Goal: Navigation & Orientation: Find specific page/section

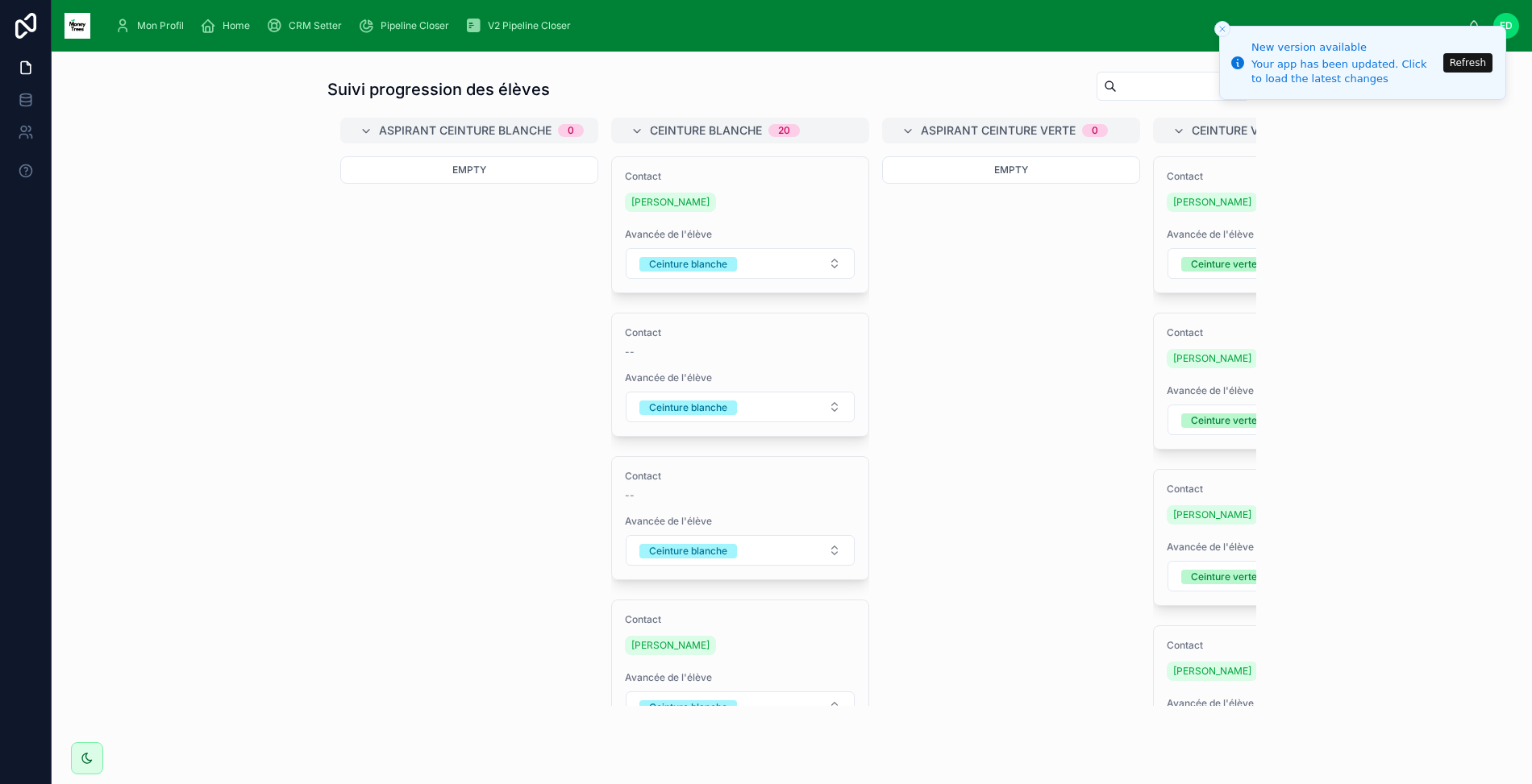
scroll to position [56, 0]
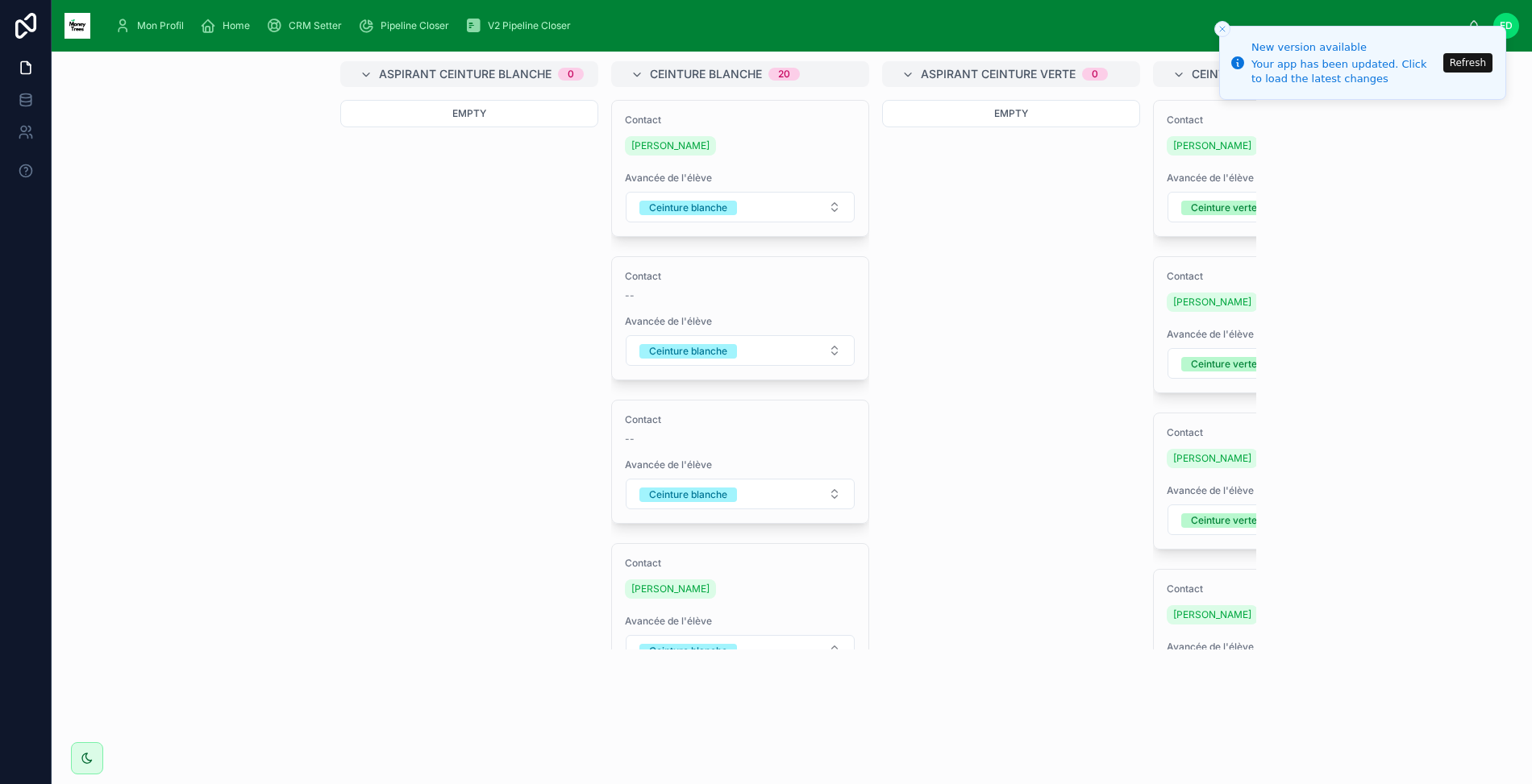
click at [225, 30] on span "Home" at bounding box center [236, 26] width 28 height 13
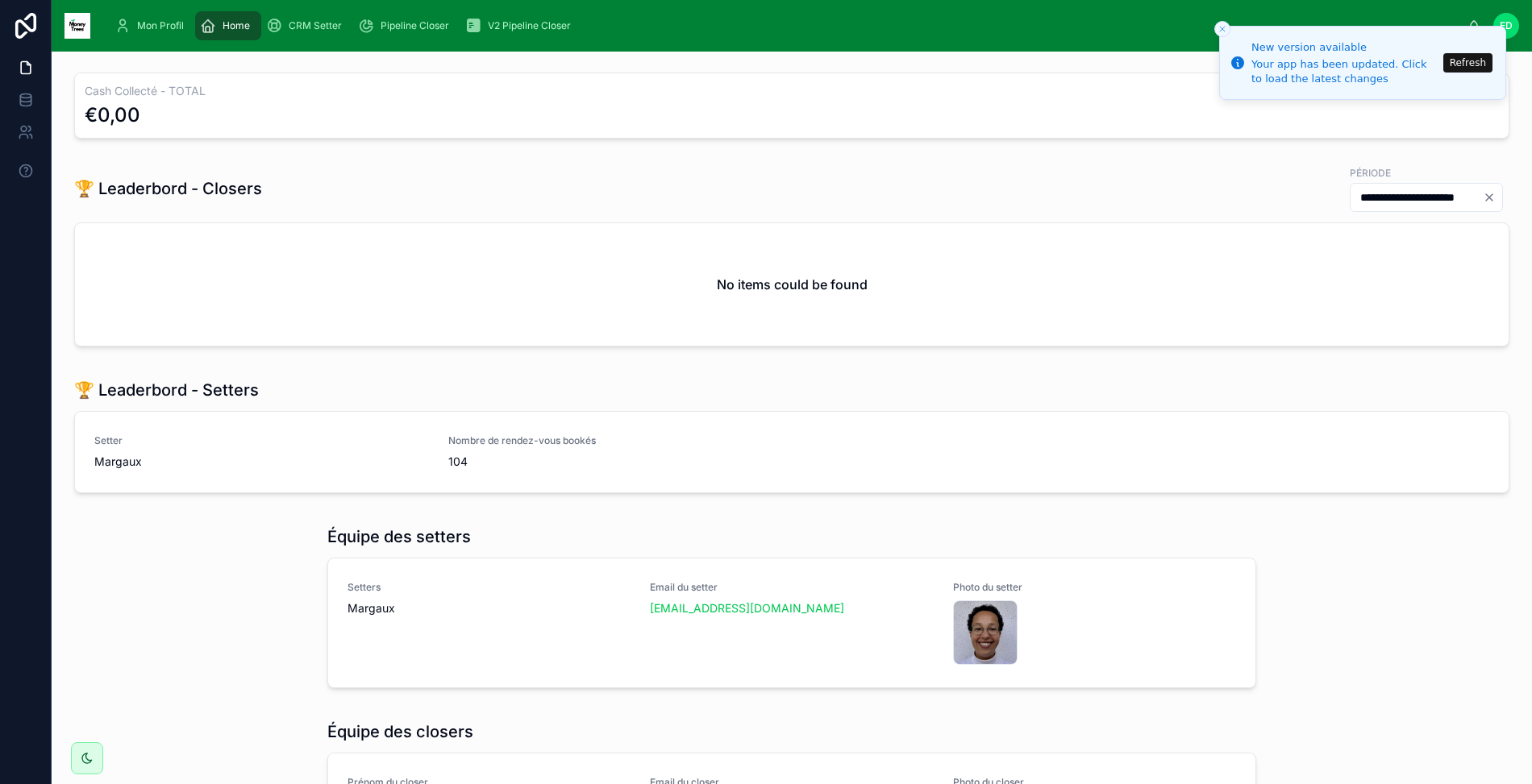
scroll to position [754, 0]
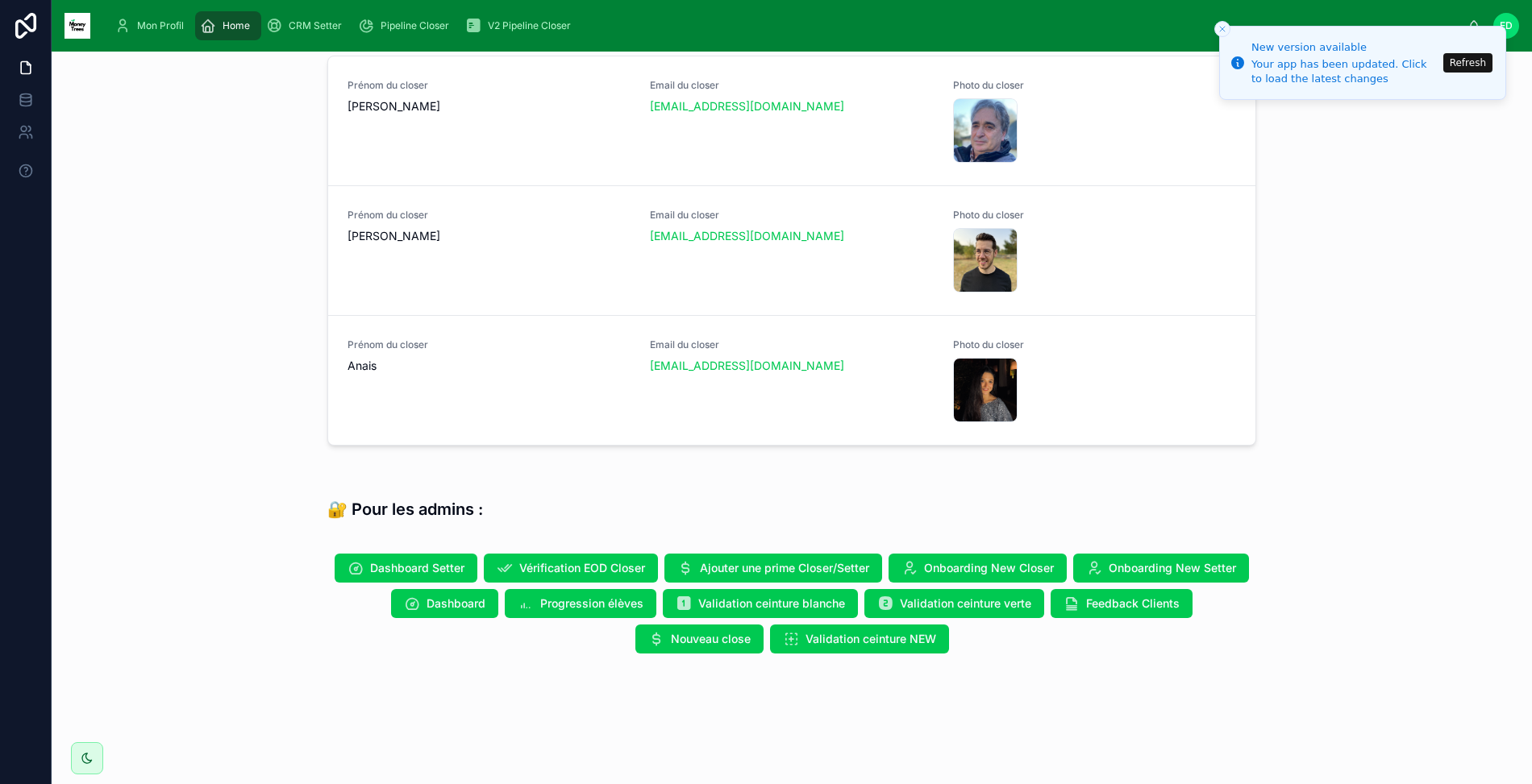
click at [853, 638] on span "Validation ceinture NEW" at bounding box center [871, 639] width 131 height 16
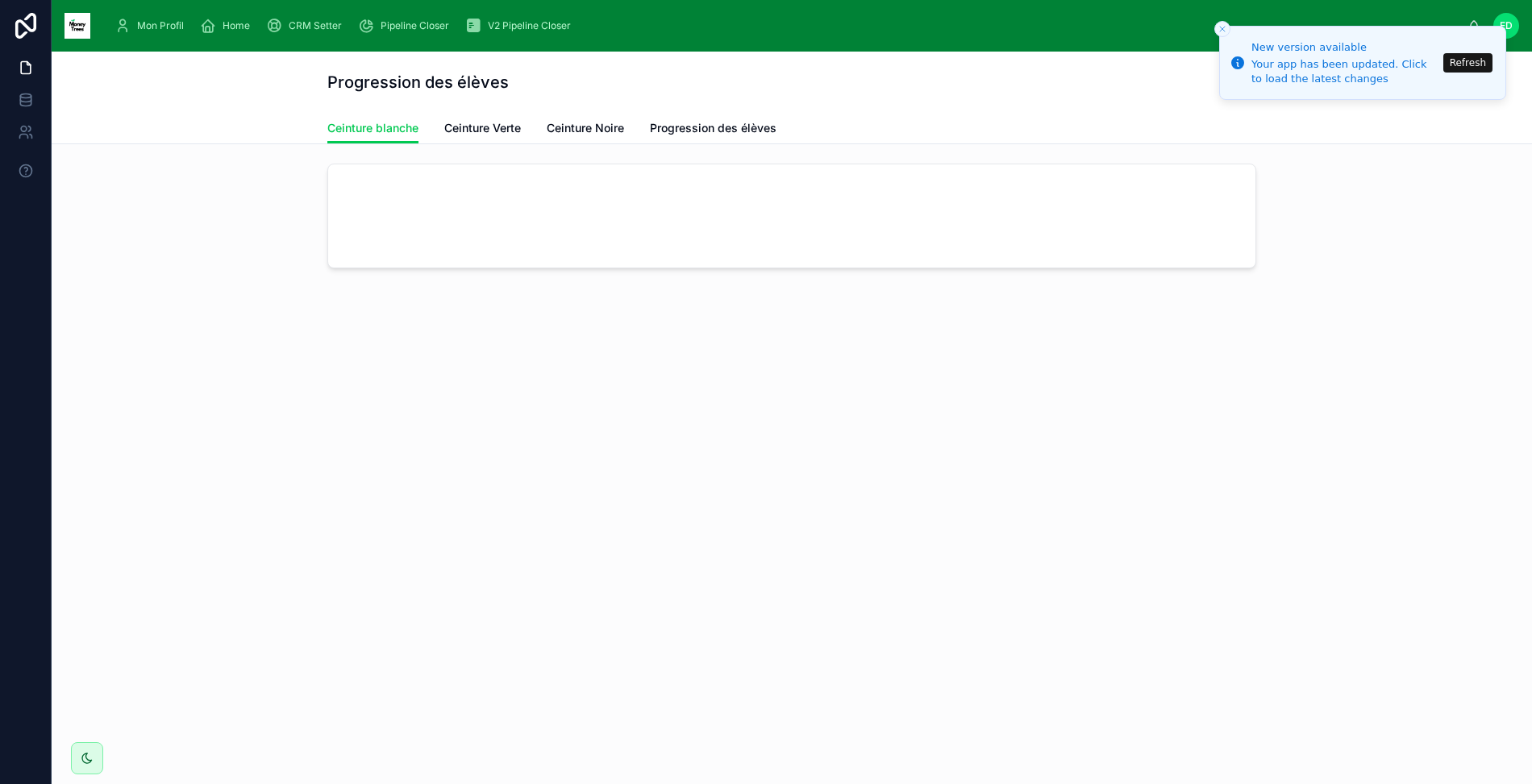
click at [482, 126] on span "Ceinture Verte" at bounding box center [482, 128] width 76 height 16
click at [603, 122] on span "Ceinture Noire" at bounding box center [585, 128] width 77 height 16
click at [406, 131] on span "Ceinture blanche" at bounding box center [373, 128] width 91 height 16
click at [594, 132] on span "Ceinture Noire" at bounding box center [585, 128] width 77 height 16
click at [701, 127] on span "Progression des élèves" at bounding box center [713, 128] width 126 height 16
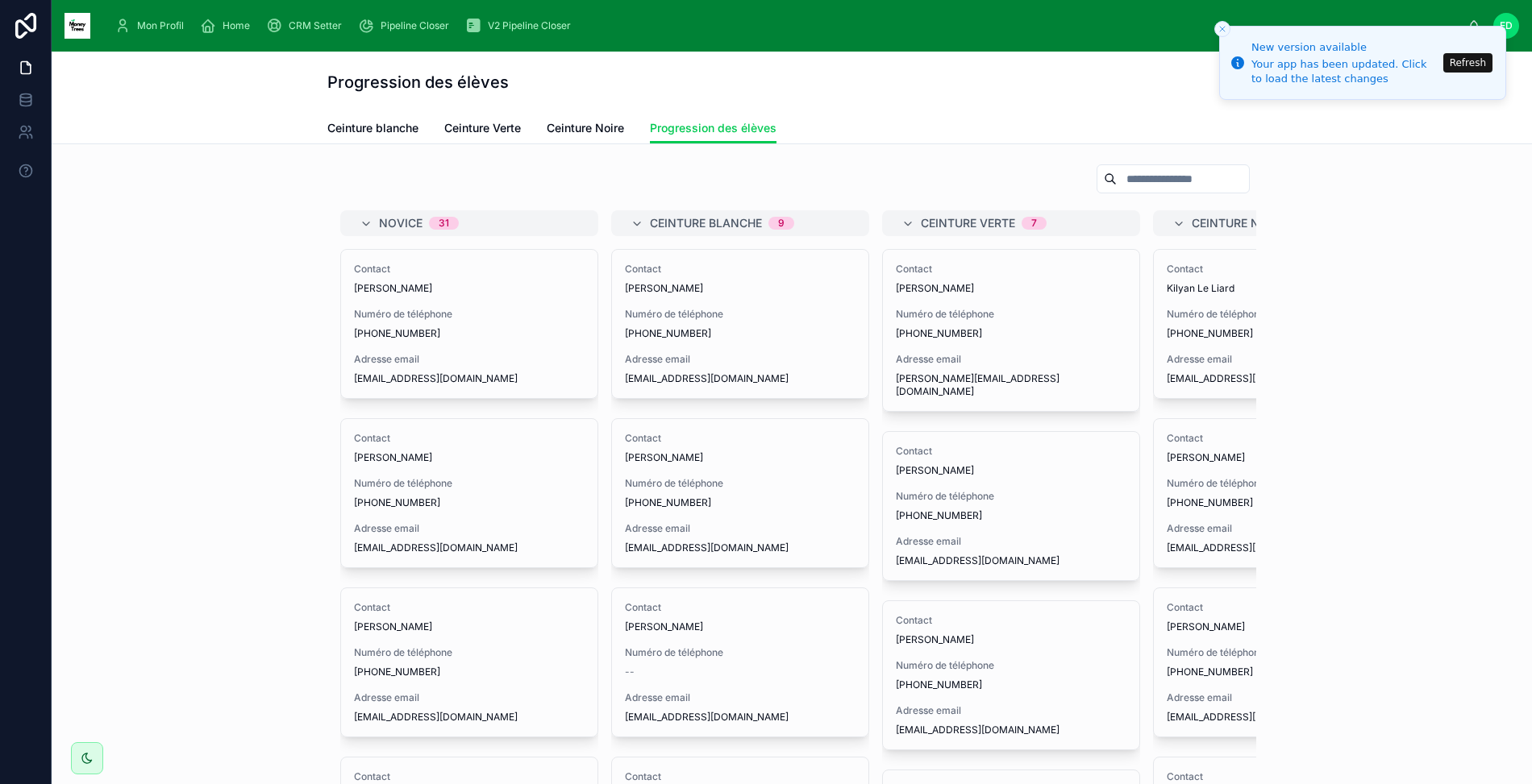
click at [586, 123] on span "Ceinture Noire" at bounding box center [585, 128] width 77 height 16
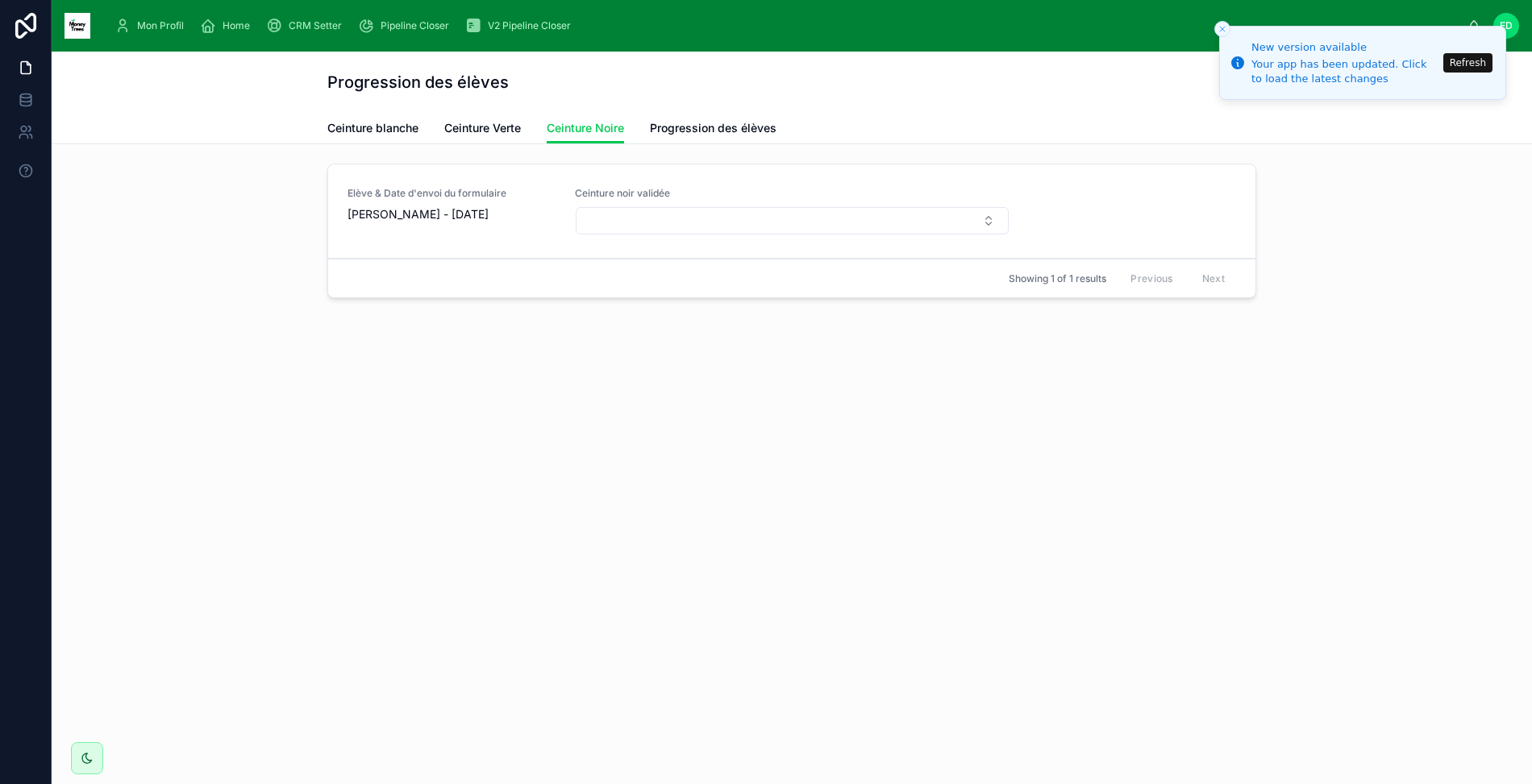
click at [1453, 70] on button "Refresh" at bounding box center [1467, 63] width 49 height 20
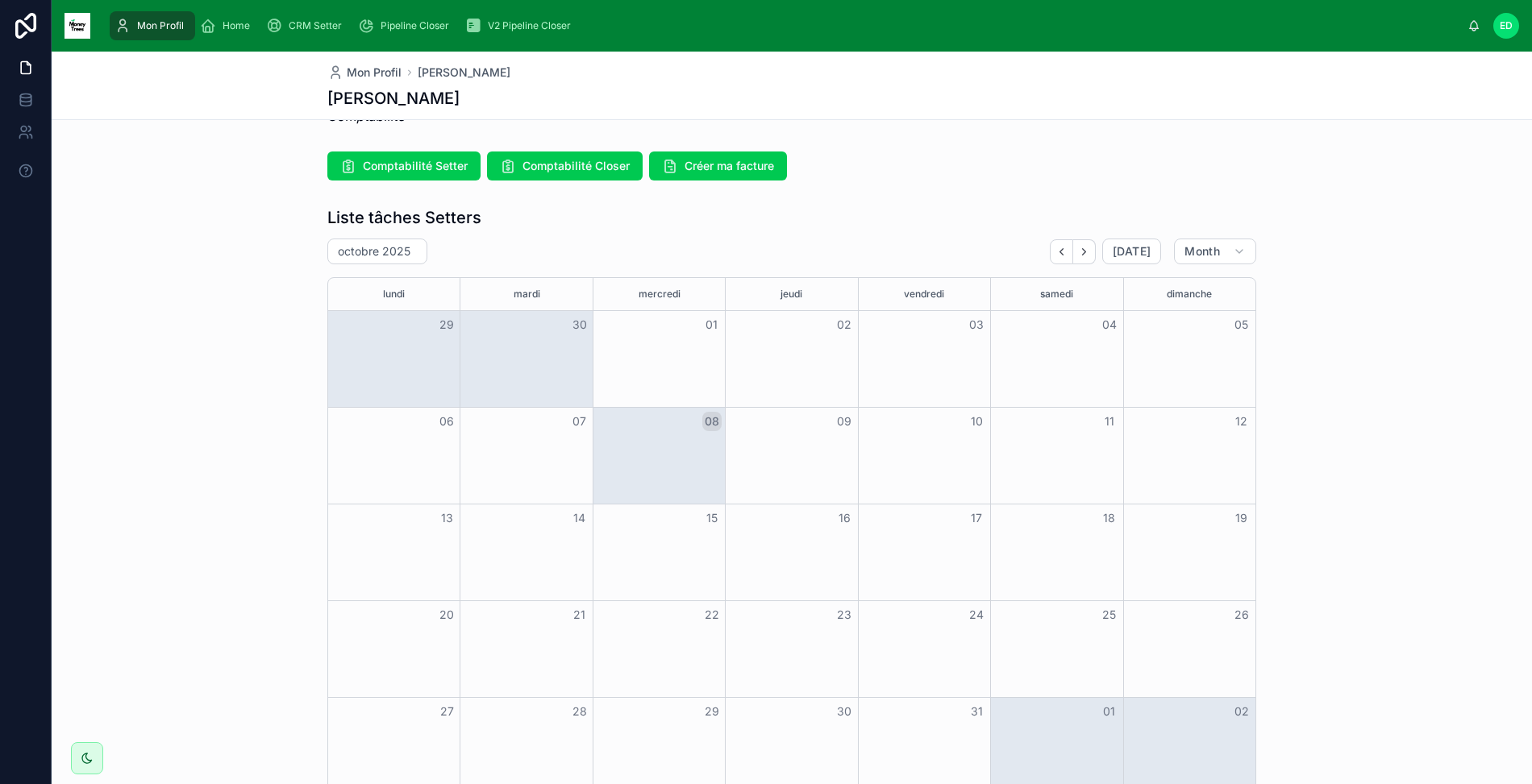
scroll to position [406, 0]
